Goal: Check status

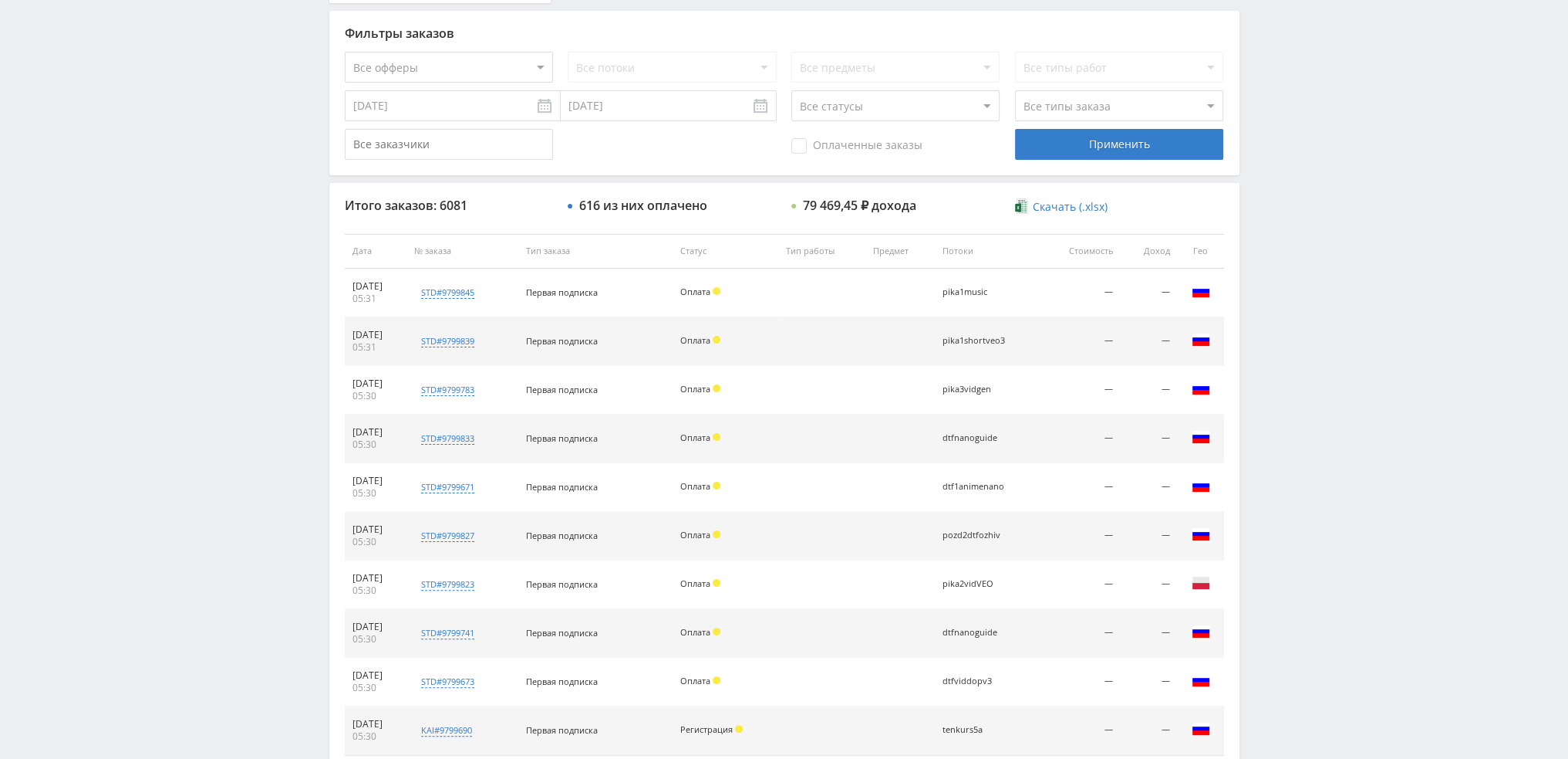
scroll to position [534, 0]
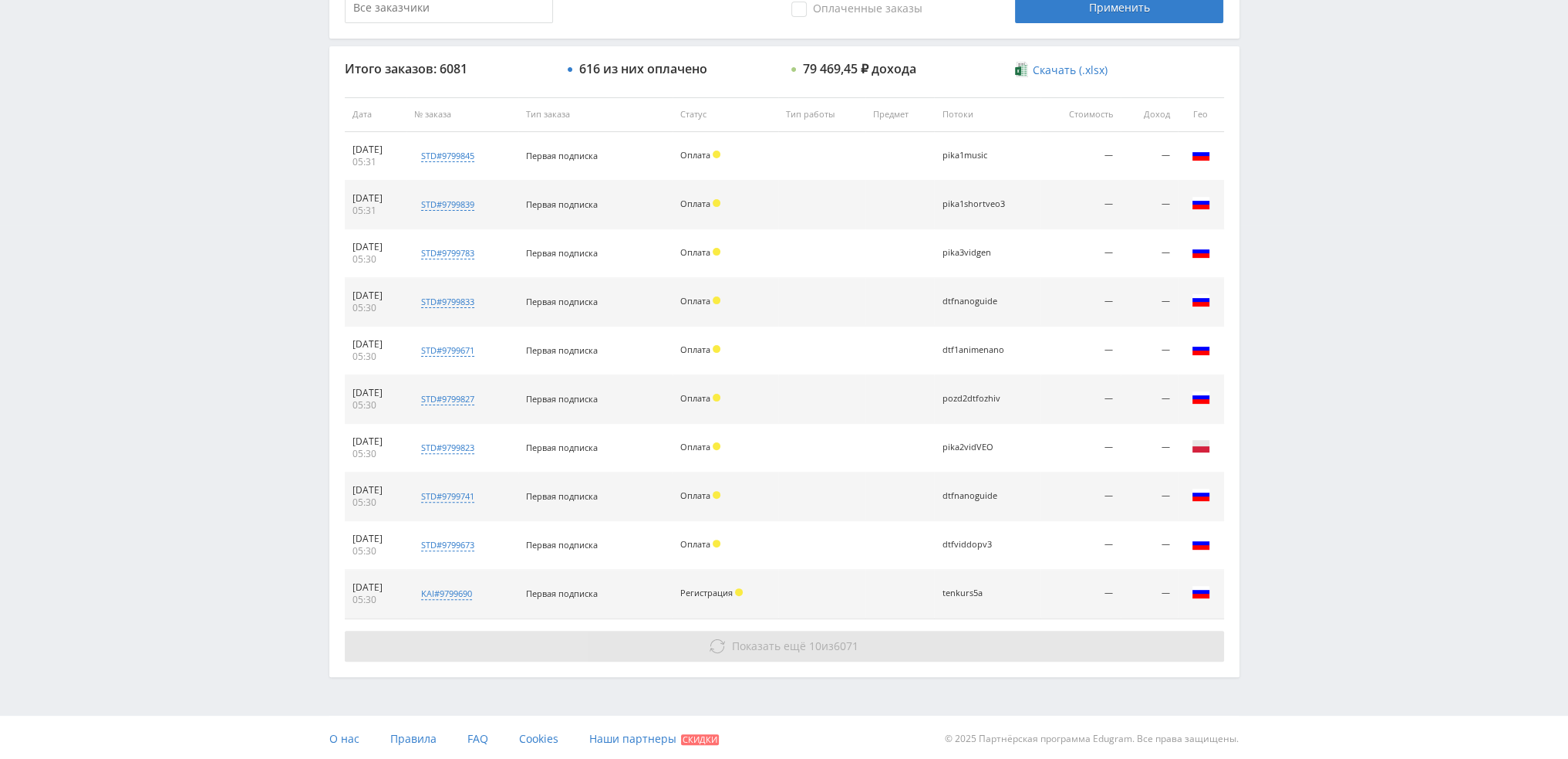
click at [817, 638] on span "10" at bounding box center [815, 645] width 12 height 14
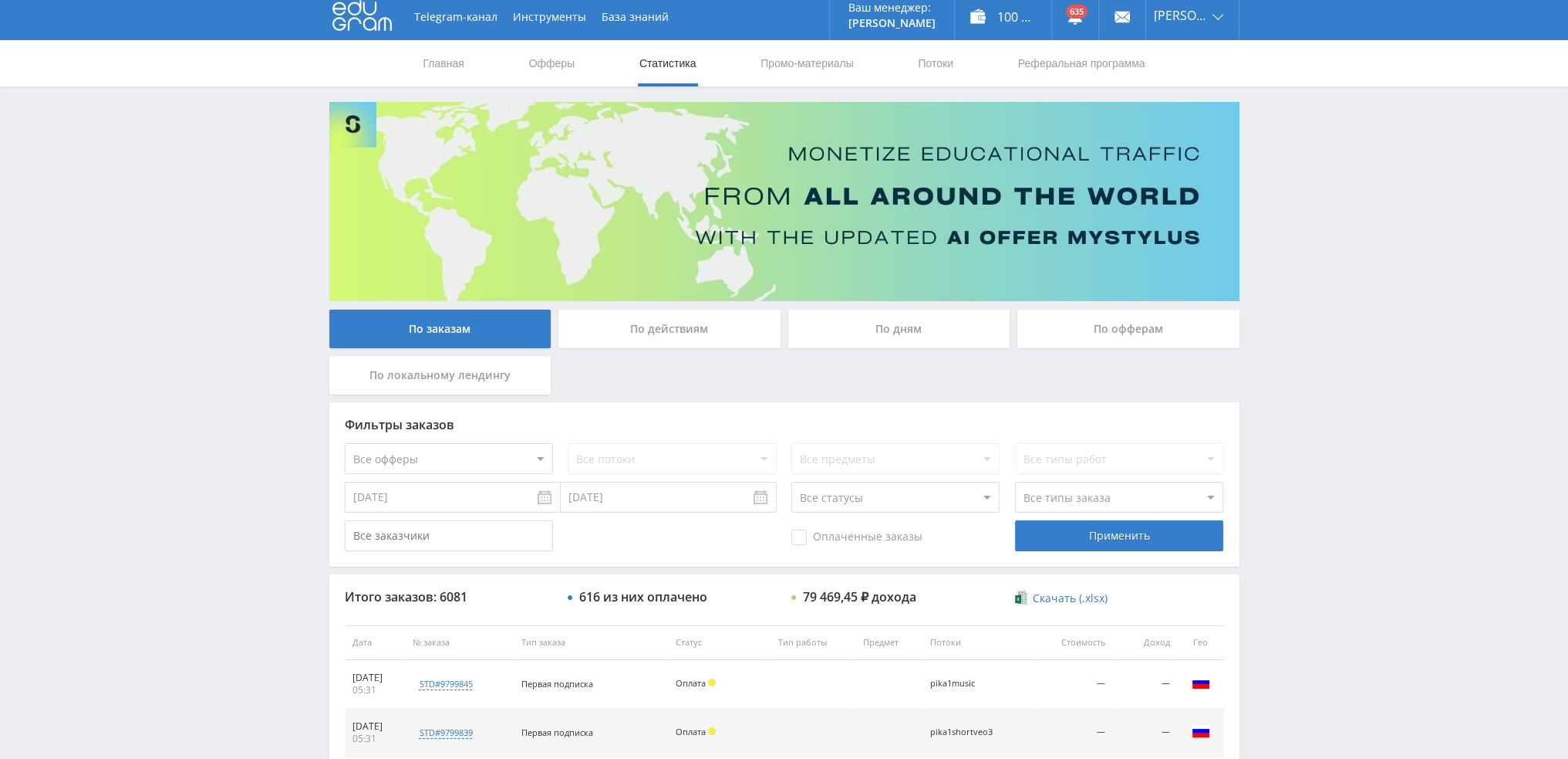
scroll to position [0, 0]
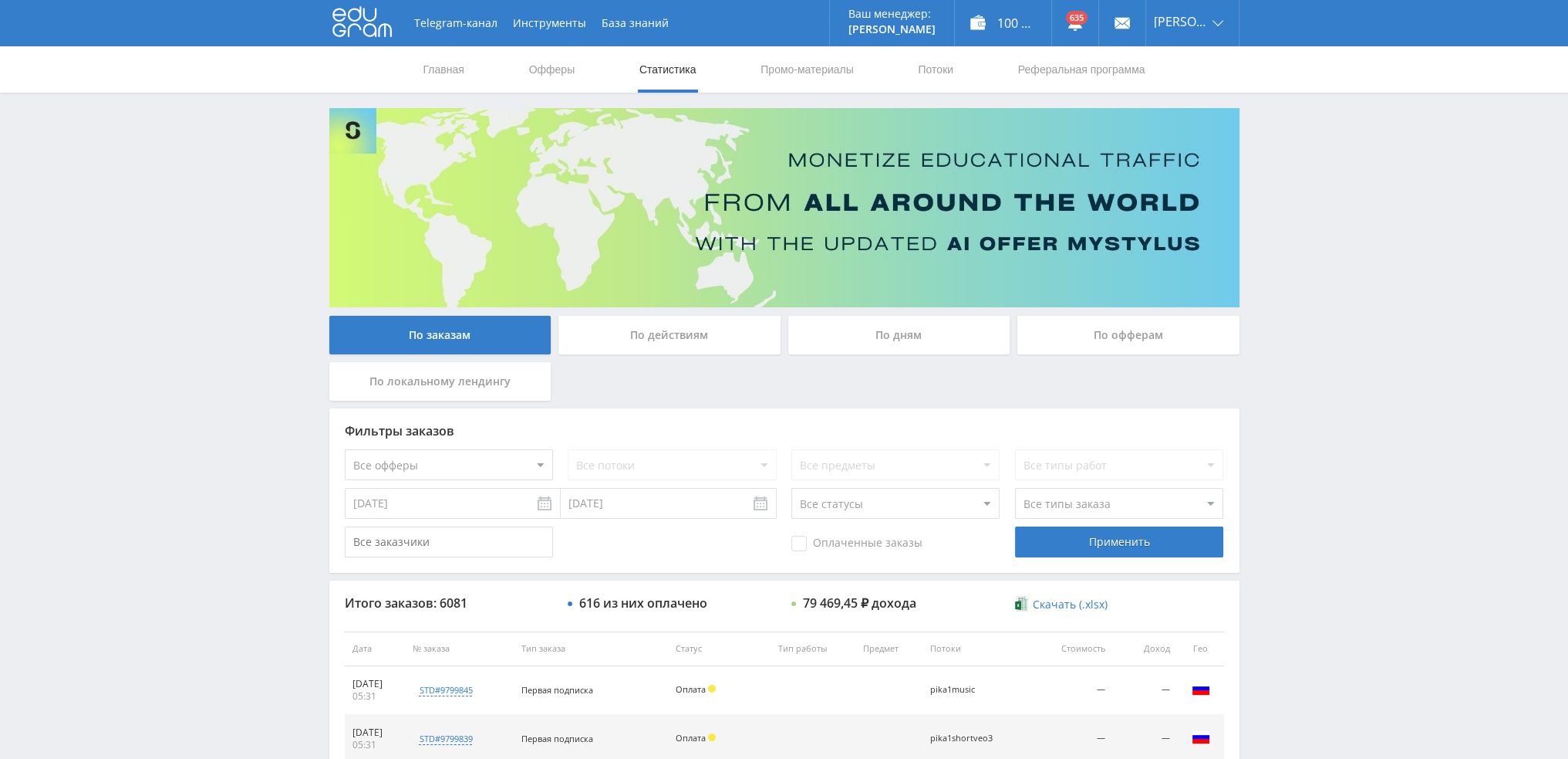
click at [453, 478] on select "Все офферы MyStylus MyStylus - Revshare Кэмп Studybay Автор24 Studybay Brazil S…" at bounding box center [449, 464] width 209 height 31
select select "1"
click at [1144, 543] on div "Применить" at bounding box center [1119, 542] width 209 height 31
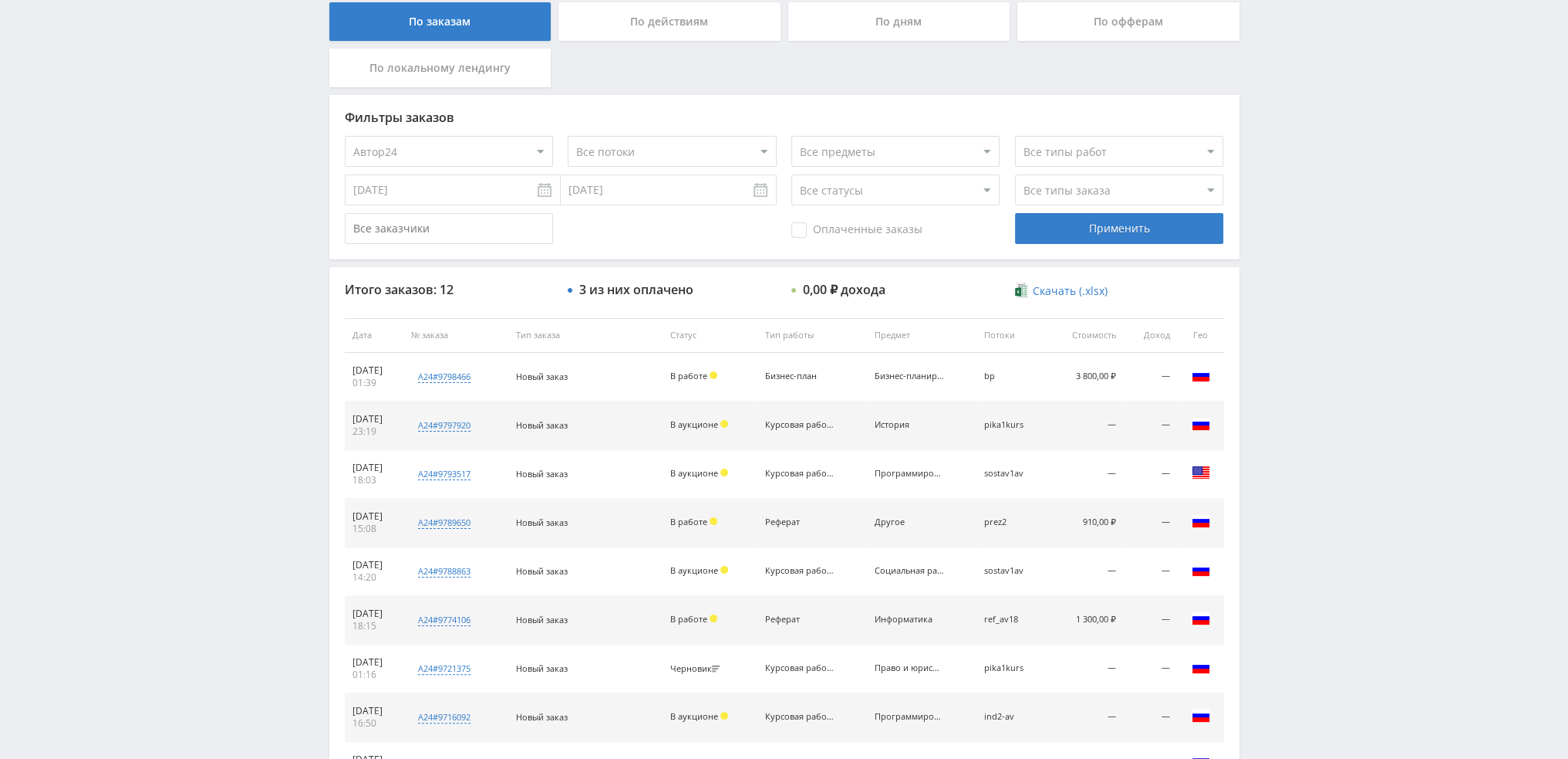
scroll to position [534, 0]
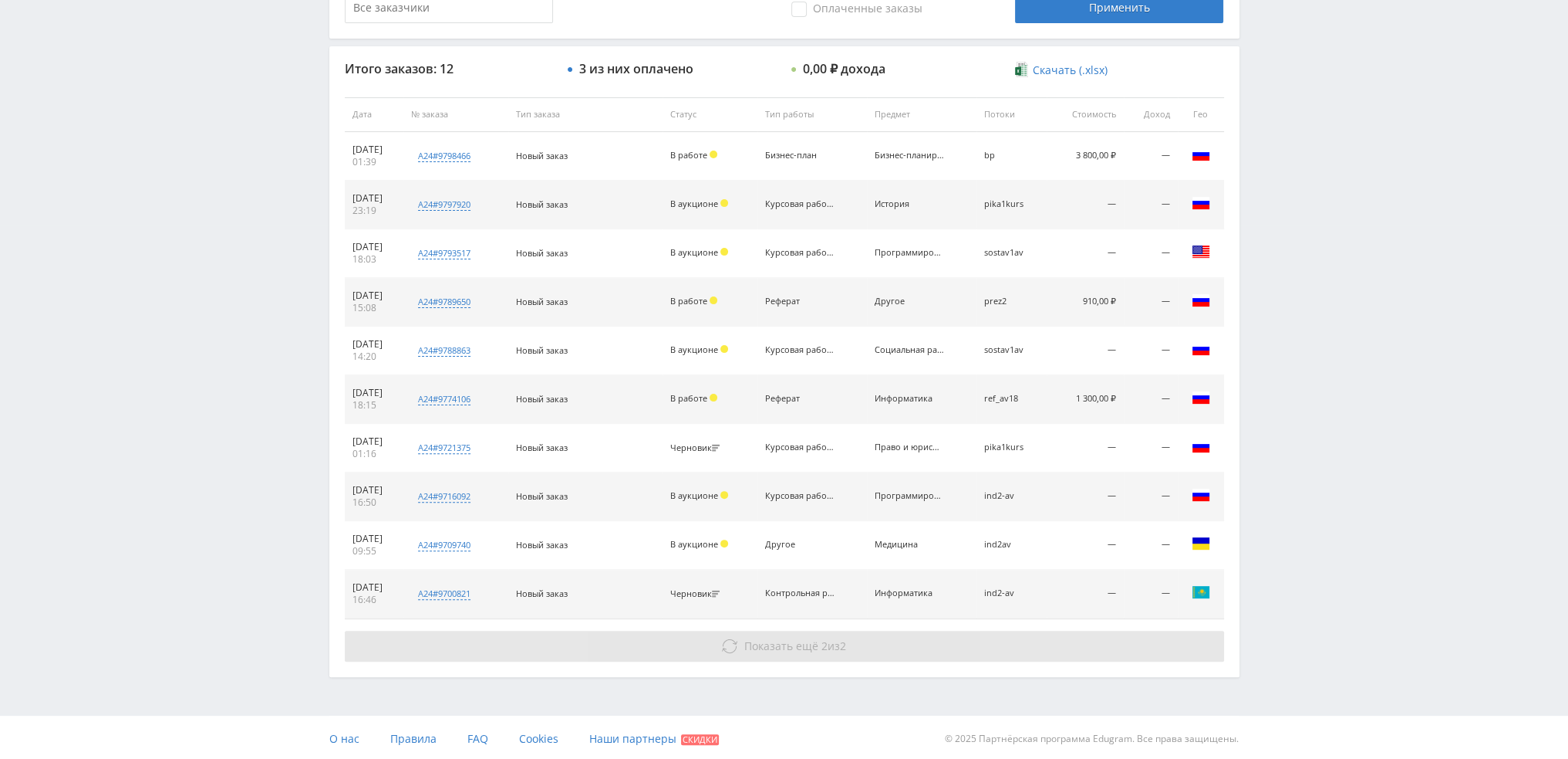
click at [892, 647] on button "Показать ещё 2 из 2" at bounding box center [784, 646] width 879 height 31
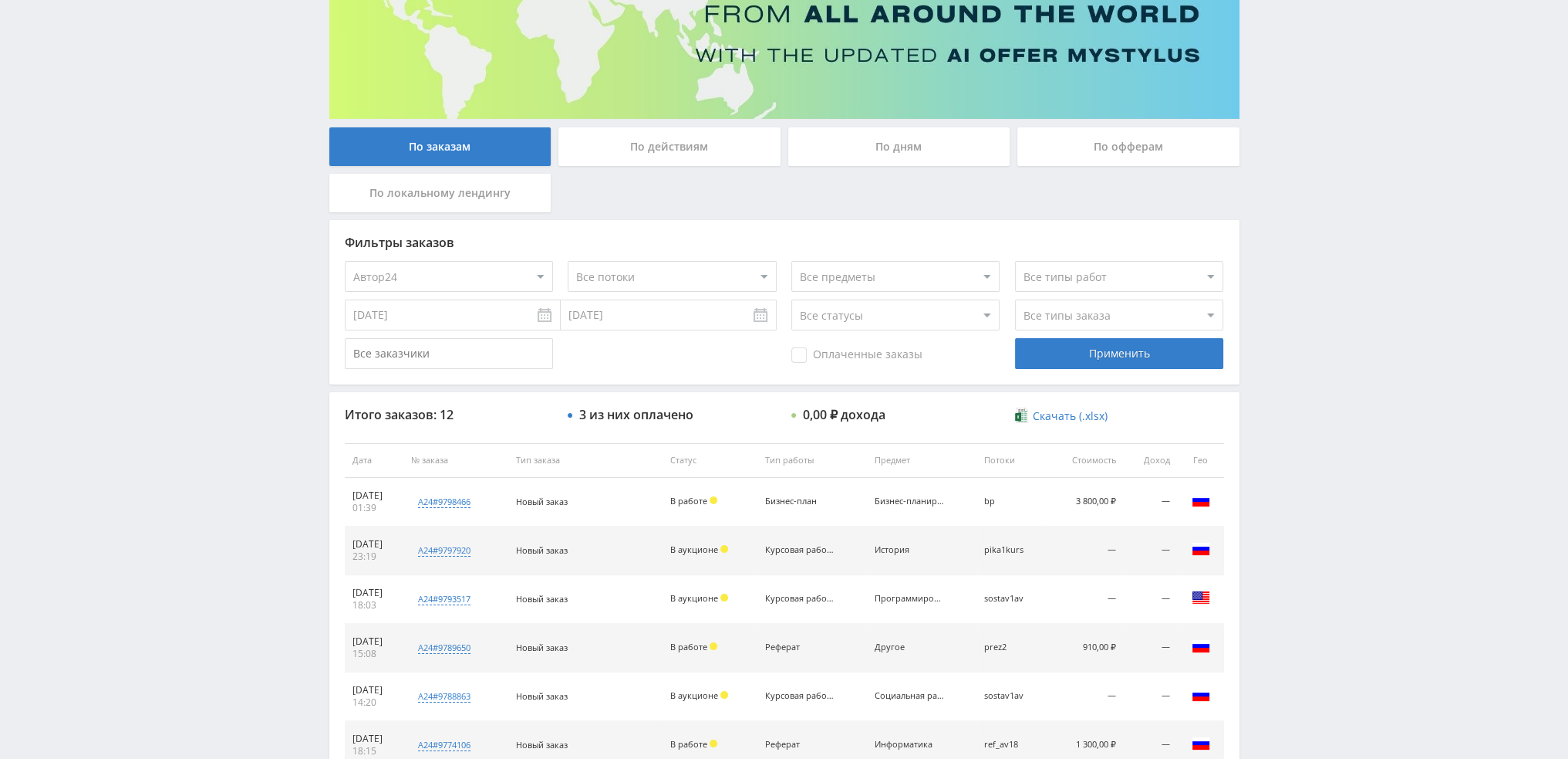
scroll to position [0, 0]
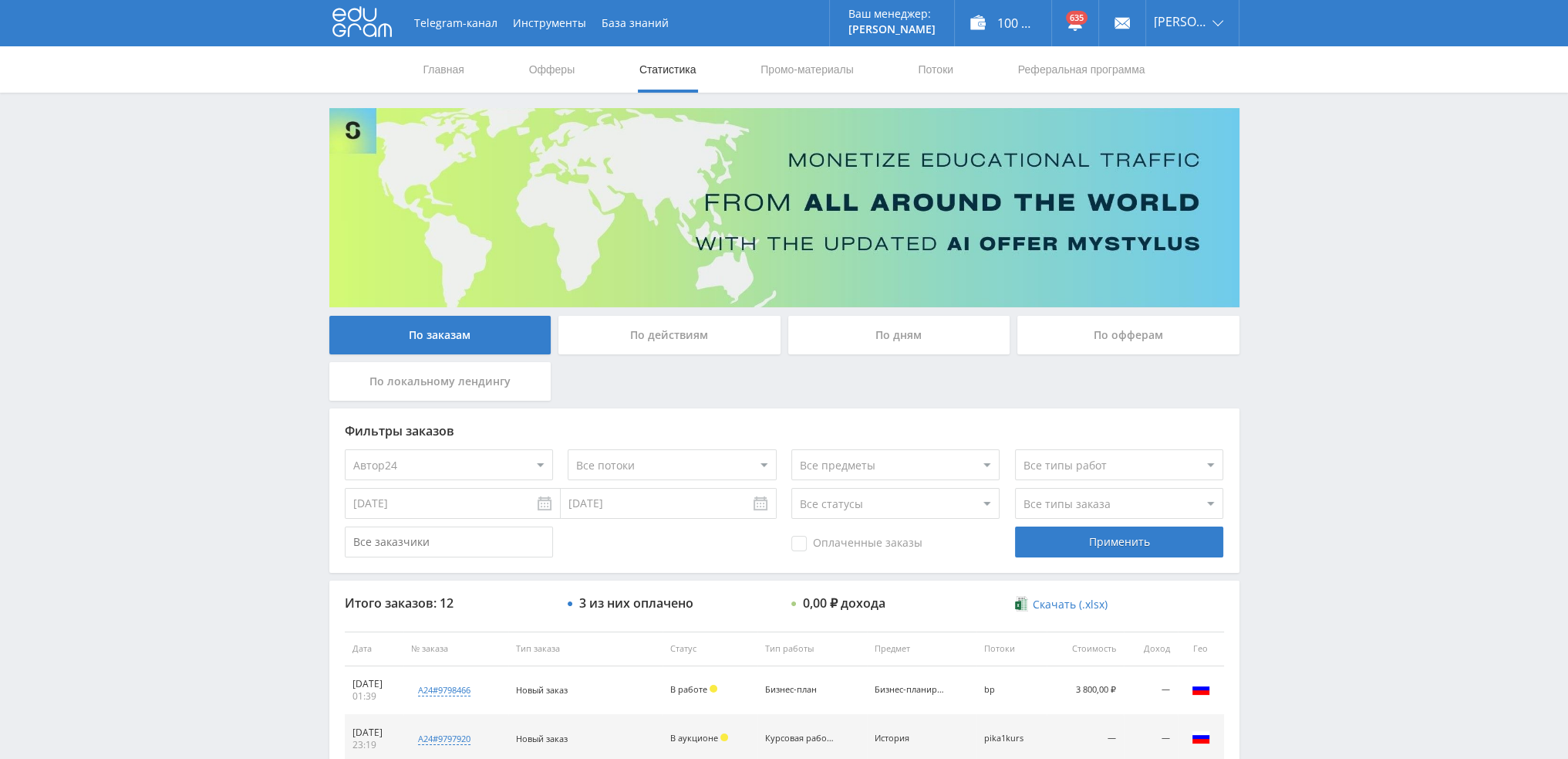
click at [901, 317] on div "По дням" at bounding box center [899, 335] width 222 height 38
click at [0, 0] on input "По дням" at bounding box center [0, 0] width 0 height 0
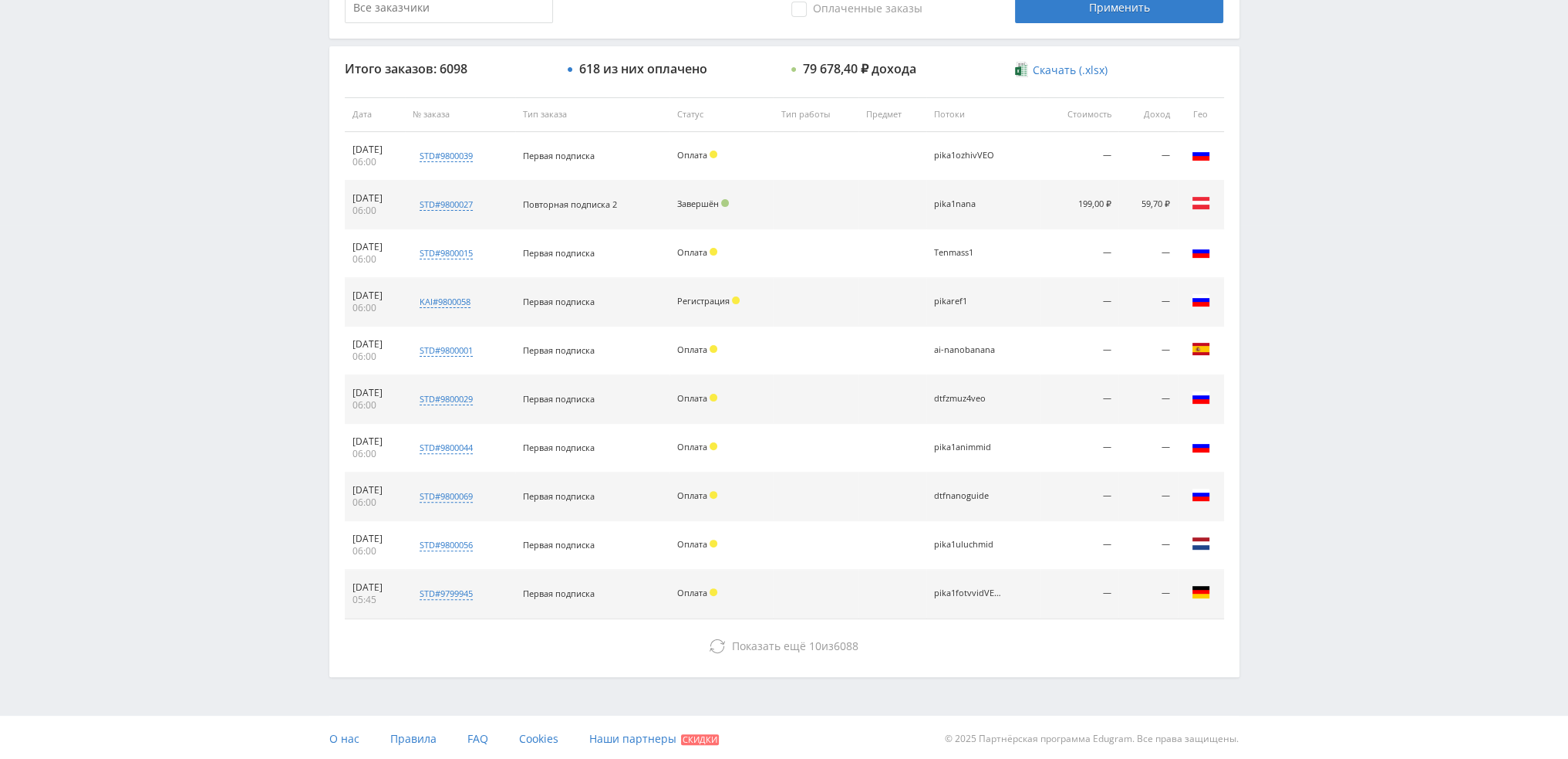
scroll to position [534, 0]
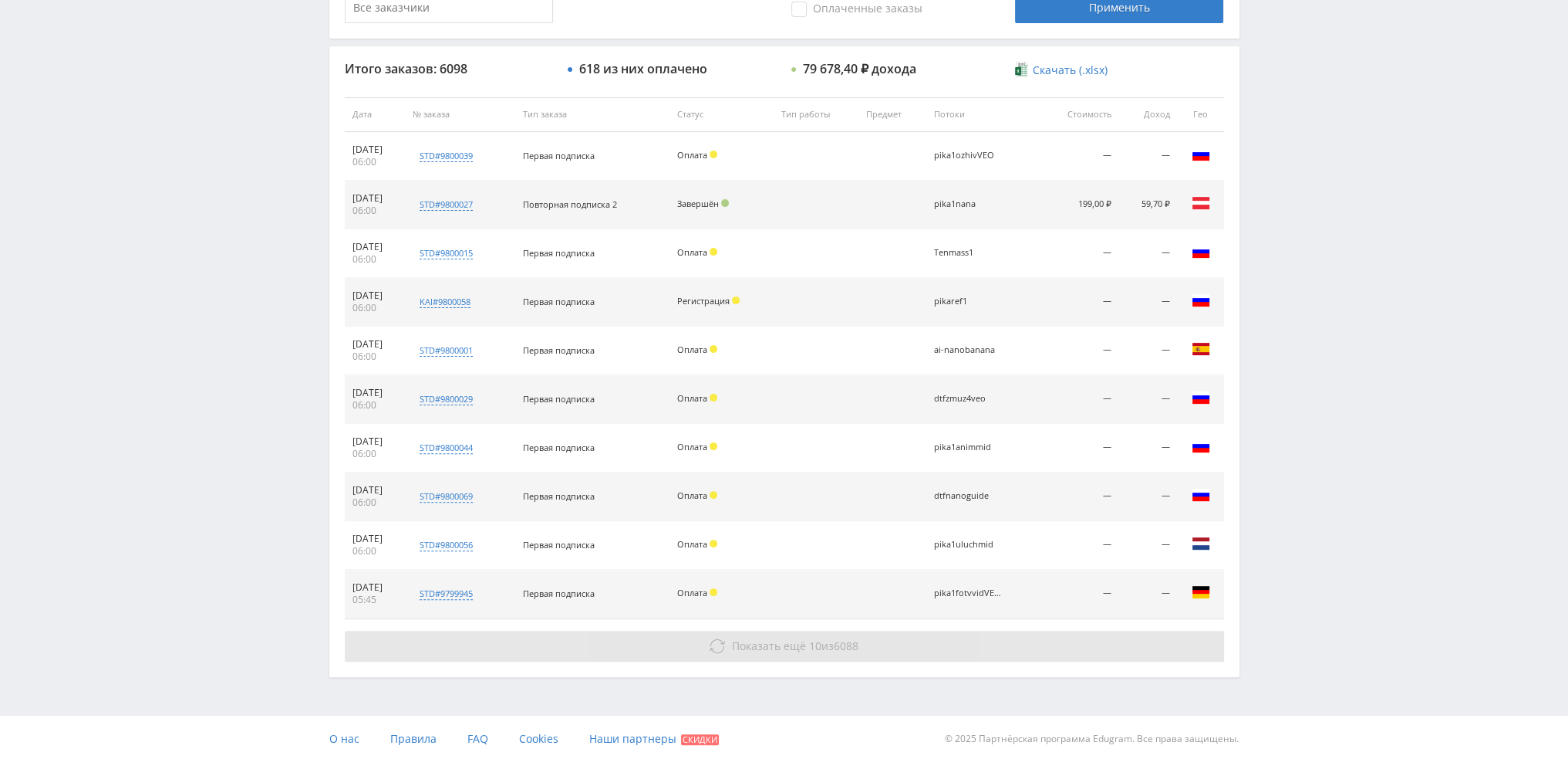
click at [770, 636] on button "Показать ещё 10 из 6088" at bounding box center [784, 646] width 879 height 31
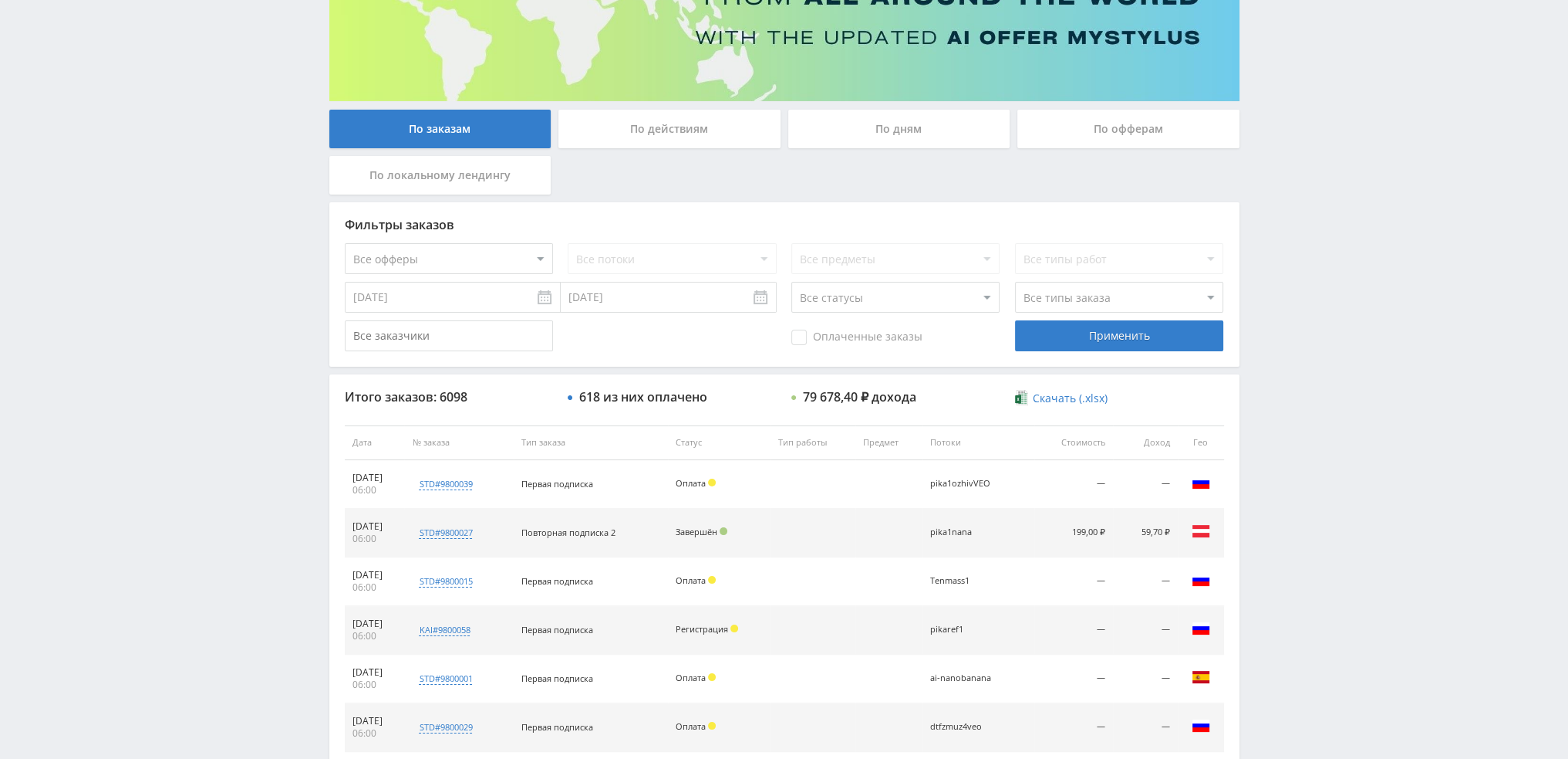
scroll to position [45, 0]
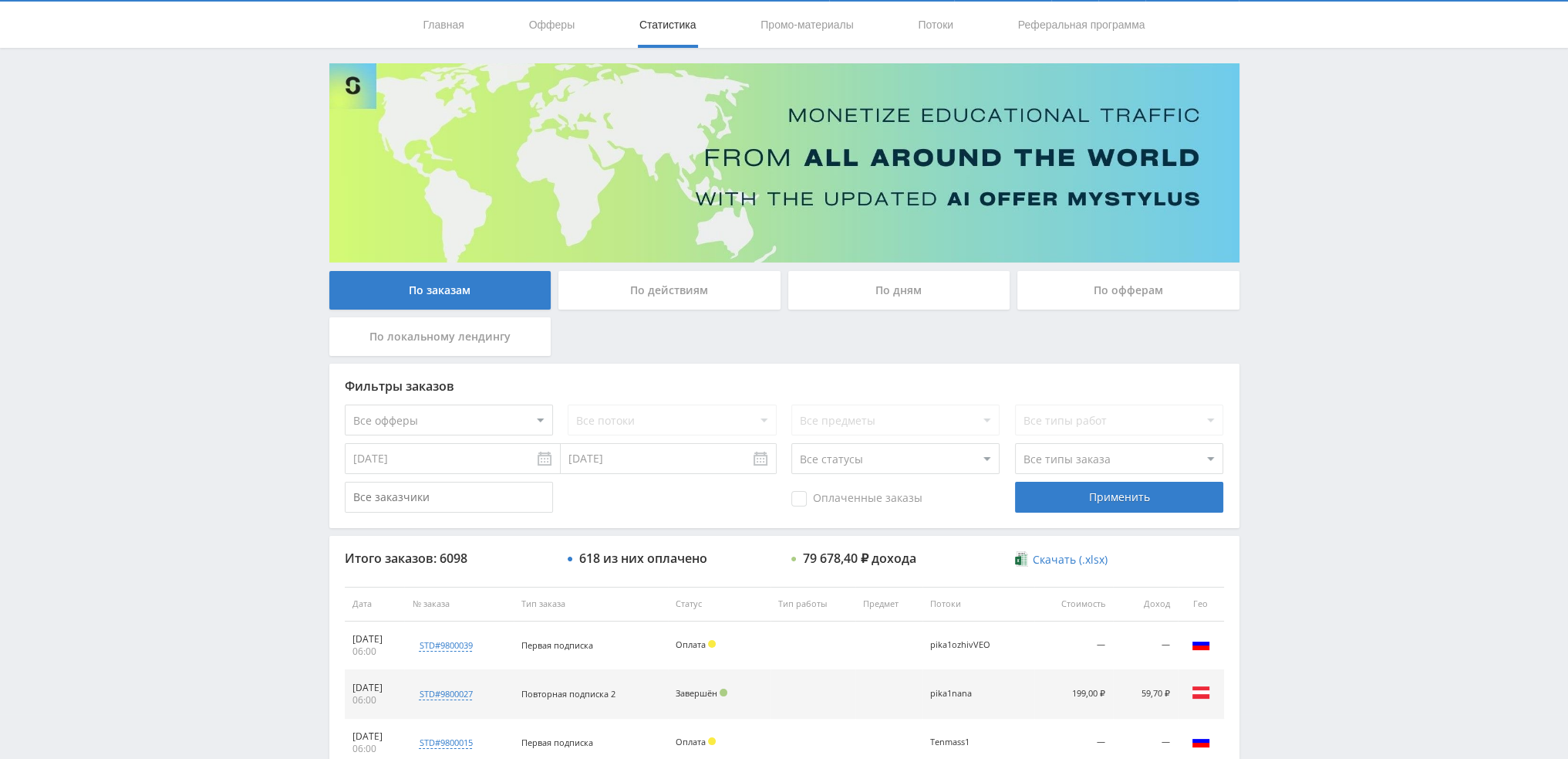
click at [873, 290] on div "По дням" at bounding box center [899, 290] width 222 height 38
click at [0, 0] on input "По дням" at bounding box center [0, 0] width 0 height 0
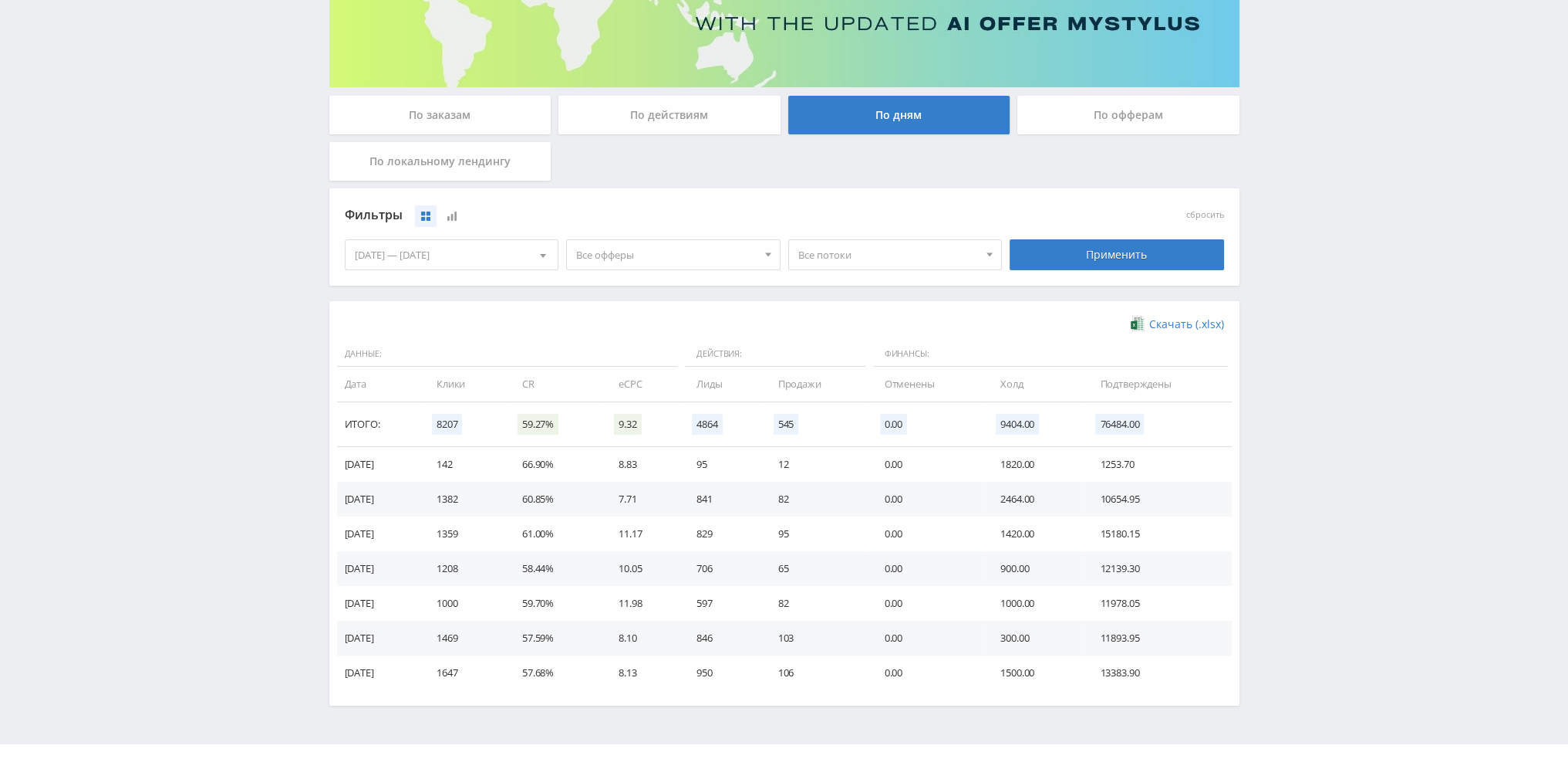
scroll to position [250, 0]
